Goal: Navigation & Orientation: Find specific page/section

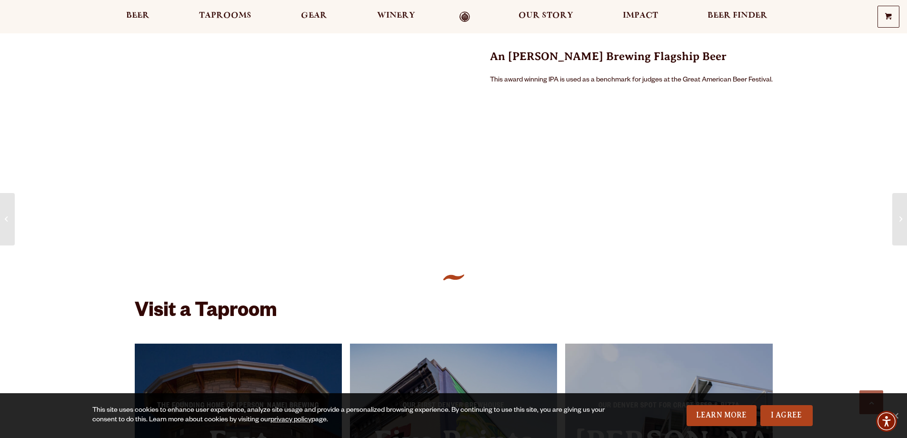
scroll to position [619, 0]
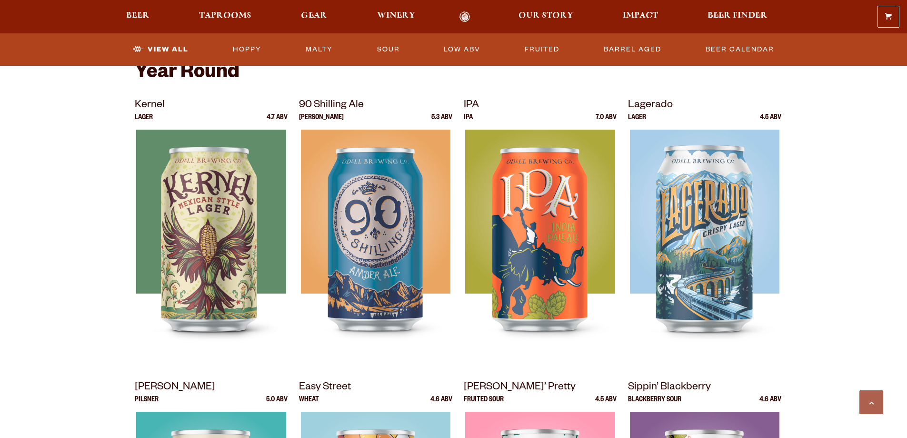
scroll to position [381, 0]
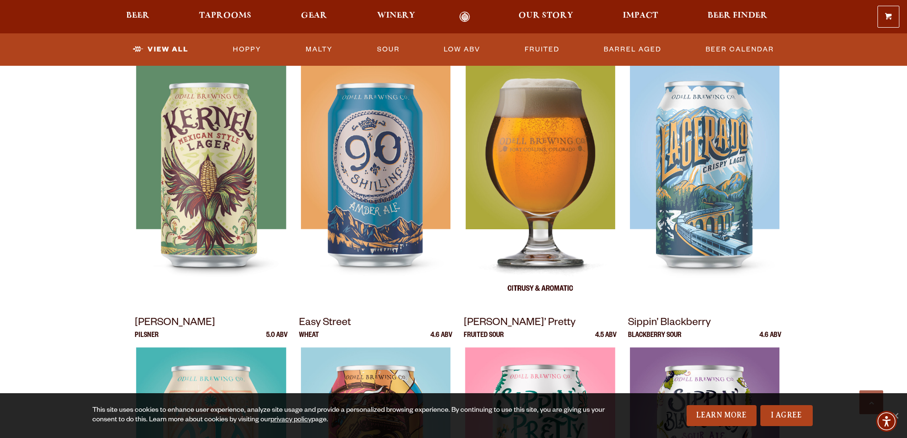
scroll to position [428, 0]
